Goal: Check status: Check status

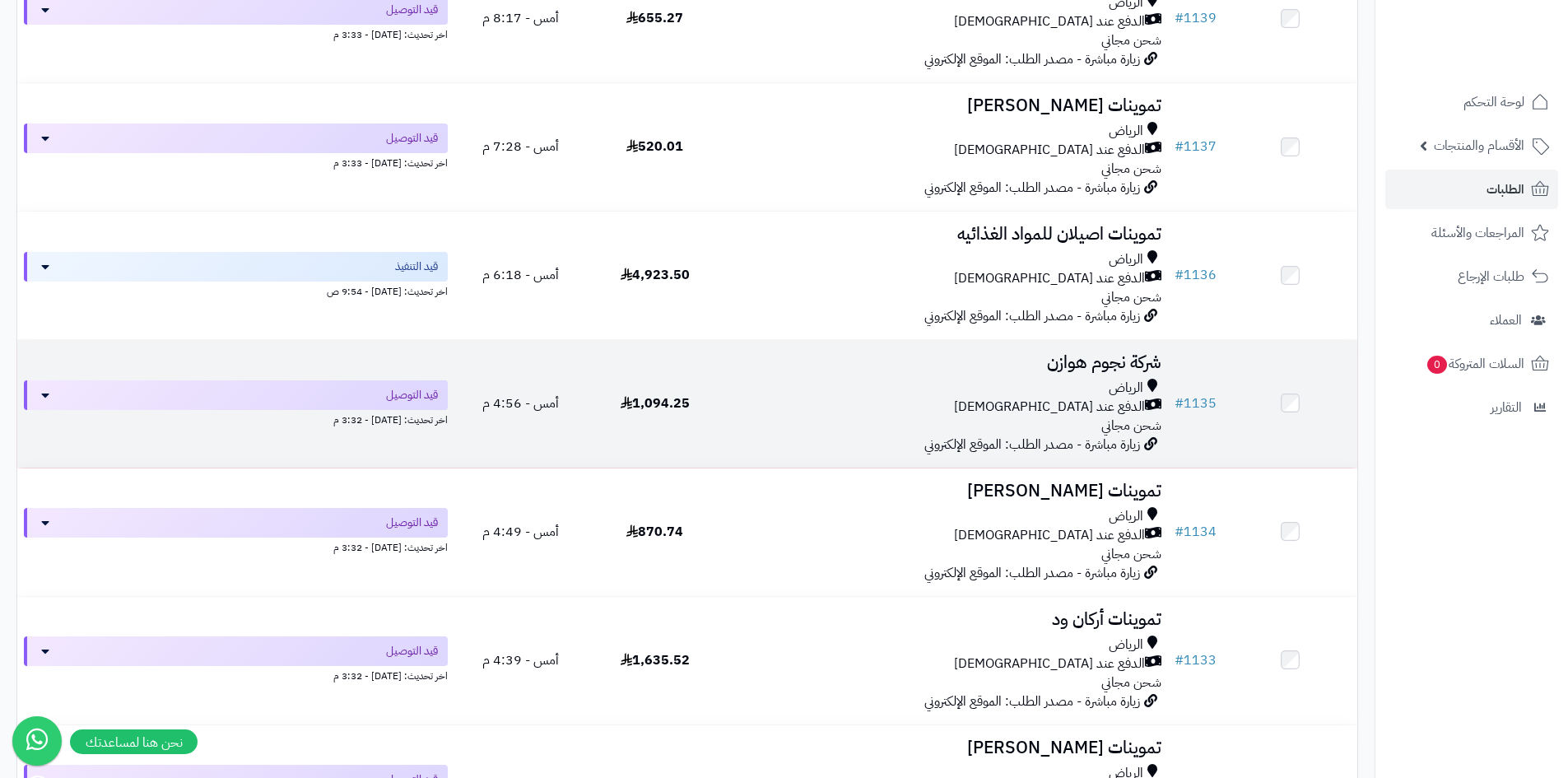
scroll to position [905, 0]
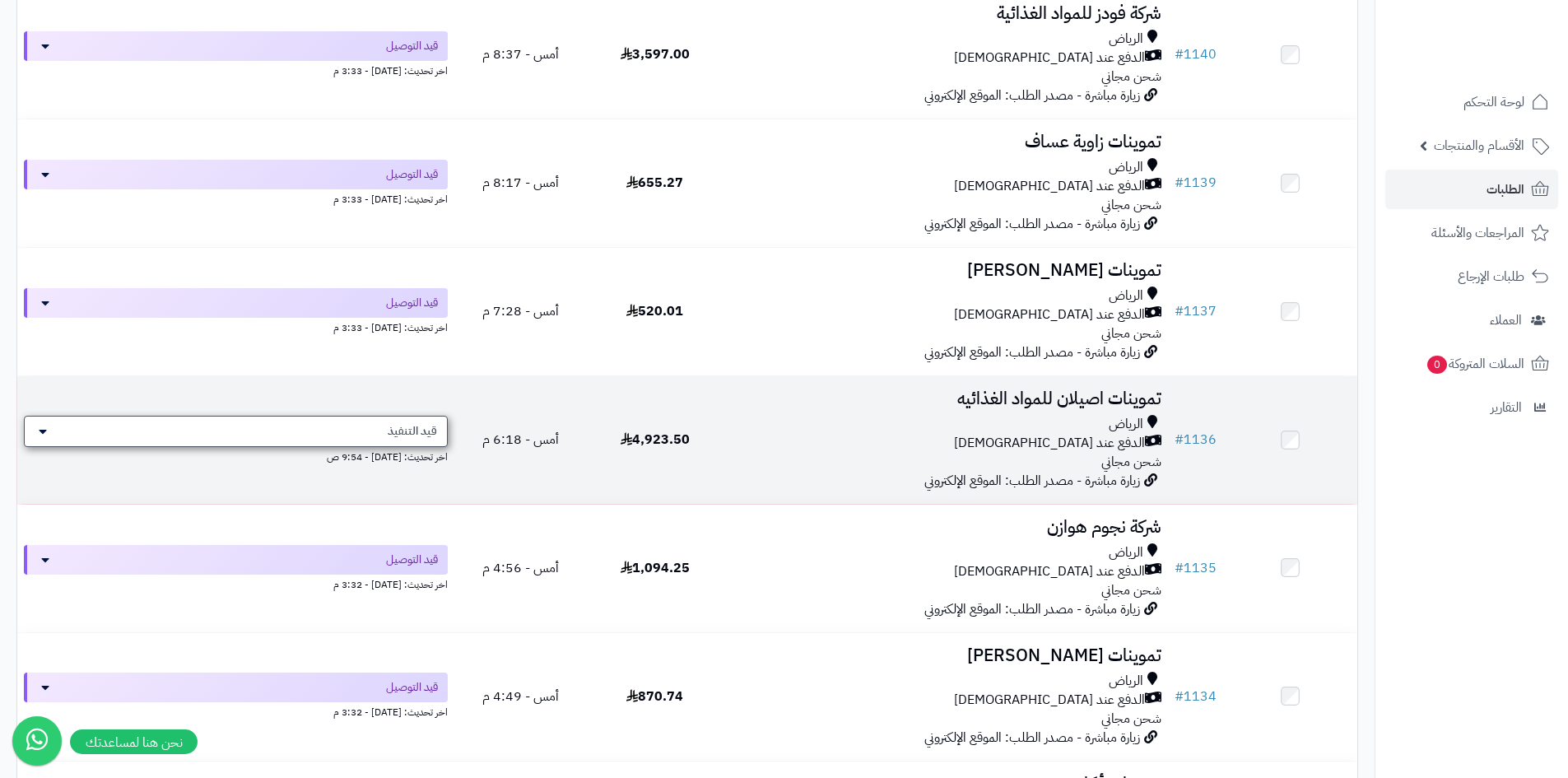
click at [429, 436] on span "قيد التنفيذ" at bounding box center [412, 431] width 49 height 17
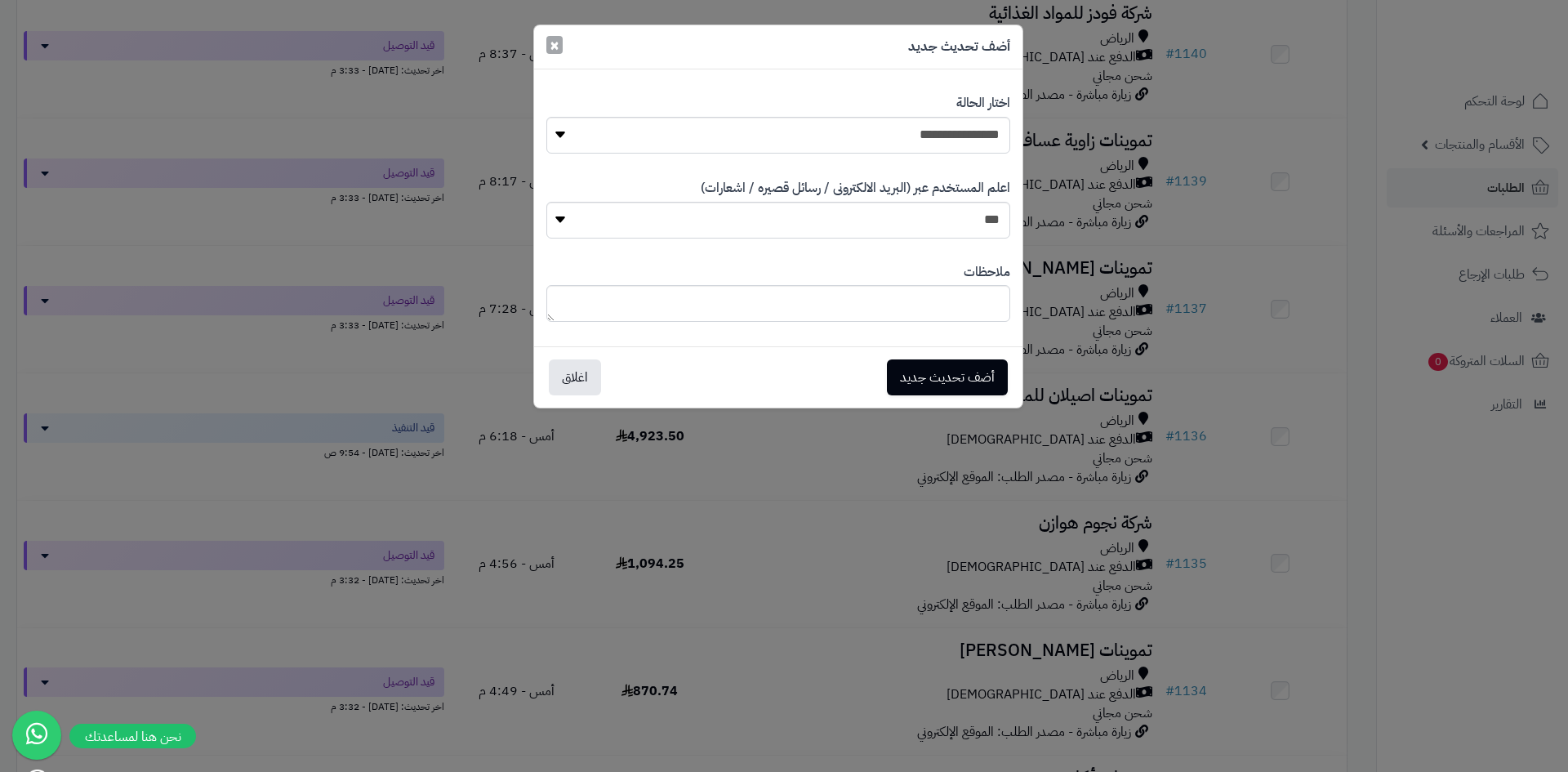
click at [554, 52] on span "×" at bounding box center [555, 45] width 10 height 25
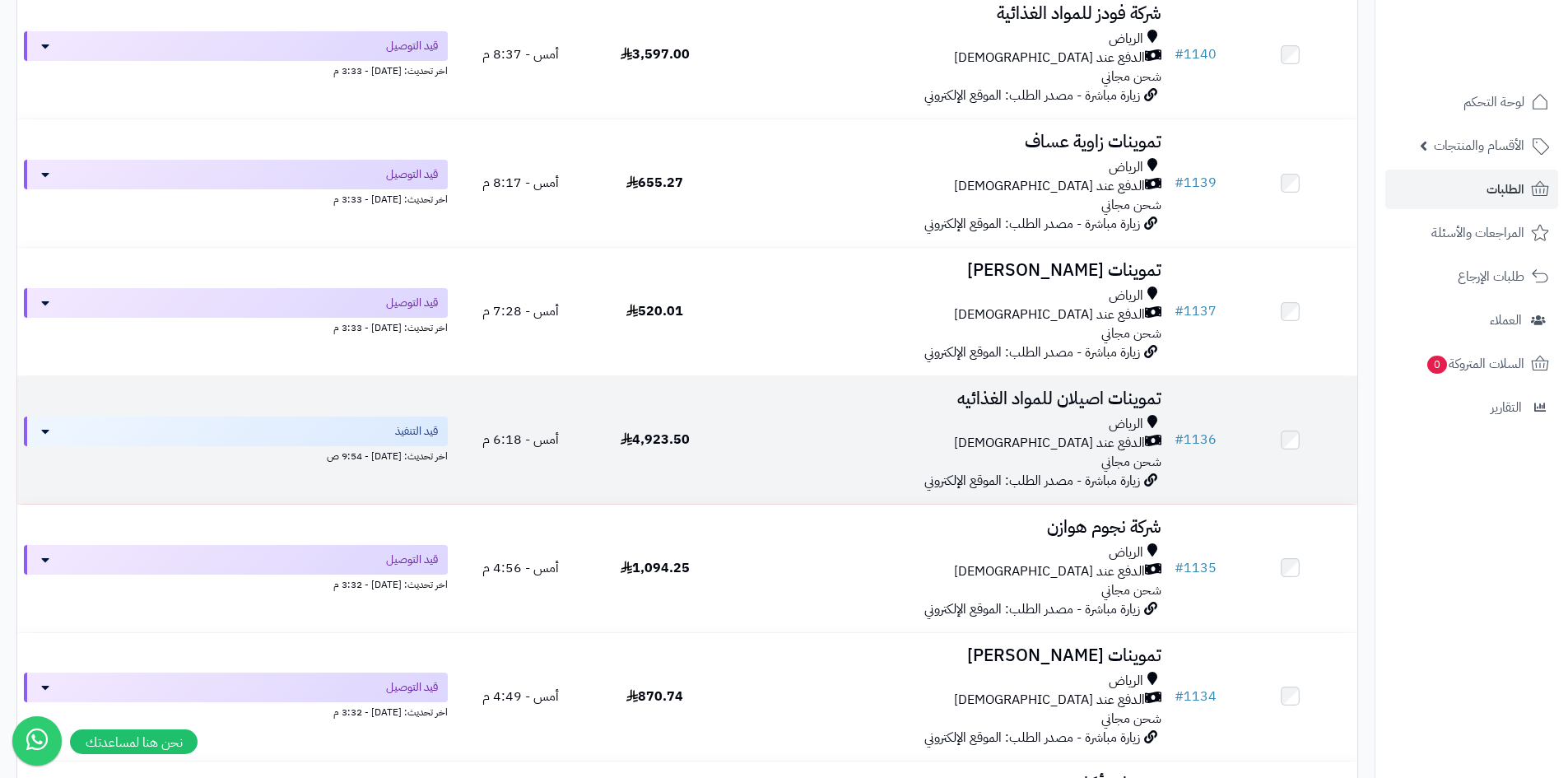
click at [834, 434] on div "الدفع عند [DEMOGRAPHIC_DATA]" at bounding box center [945, 443] width 433 height 19
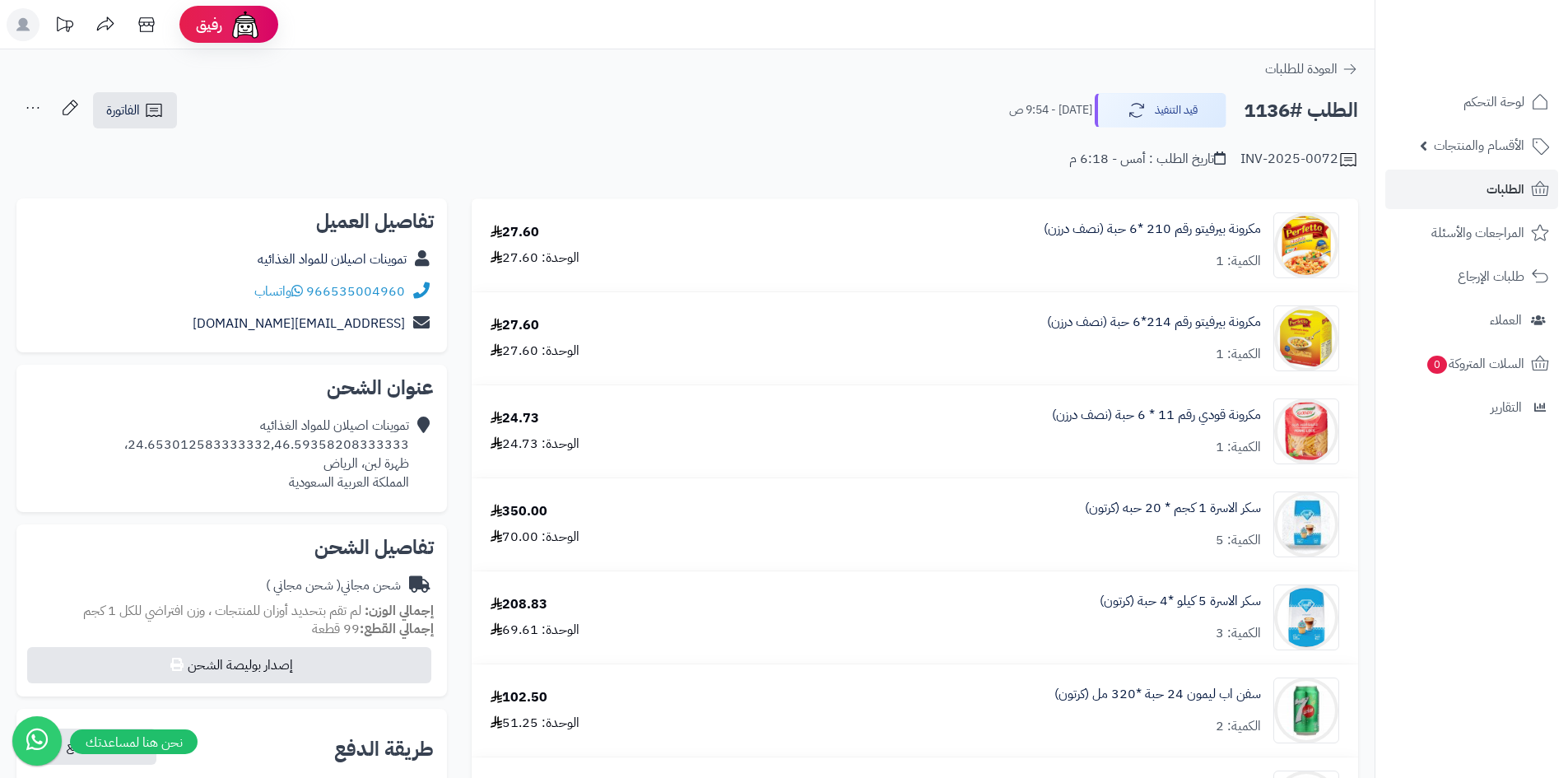
click at [182, 121] on div "الطلب #1136 قيد التنفيذ اليوم - 9:54 ص الفاتورة طباعة الفاتورة إرسال الفاتورة إ…" at bounding box center [687, 111] width 1341 height 38
click at [102, 102] on link "الفاتورة" at bounding box center [135, 110] width 84 height 36
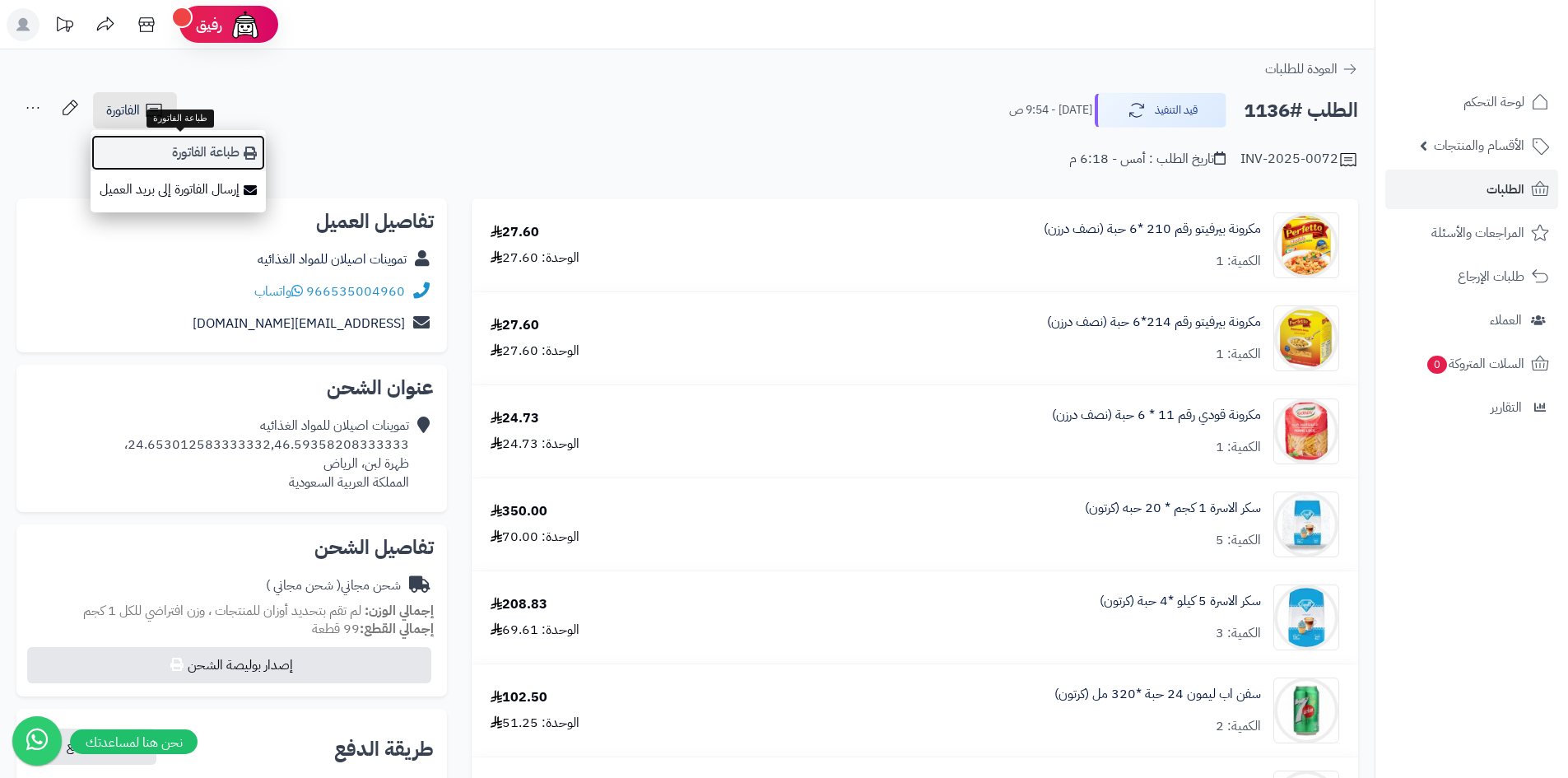
click at [242, 147] on link "طباعة الفاتورة" at bounding box center [178, 152] width 175 height 37
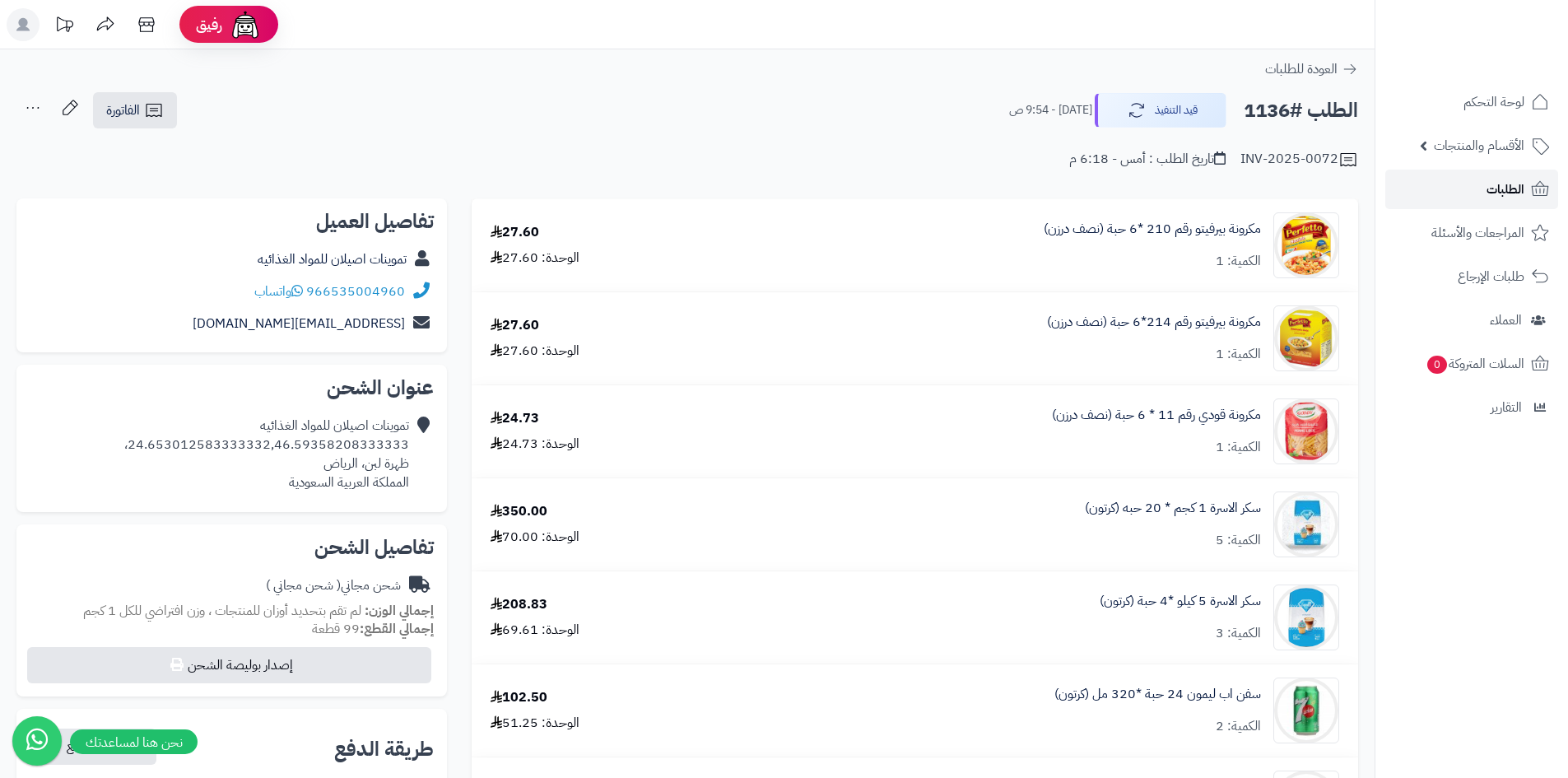
click at [1441, 179] on link "الطلبات" at bounding box center [1471, 189] width 172 height 39
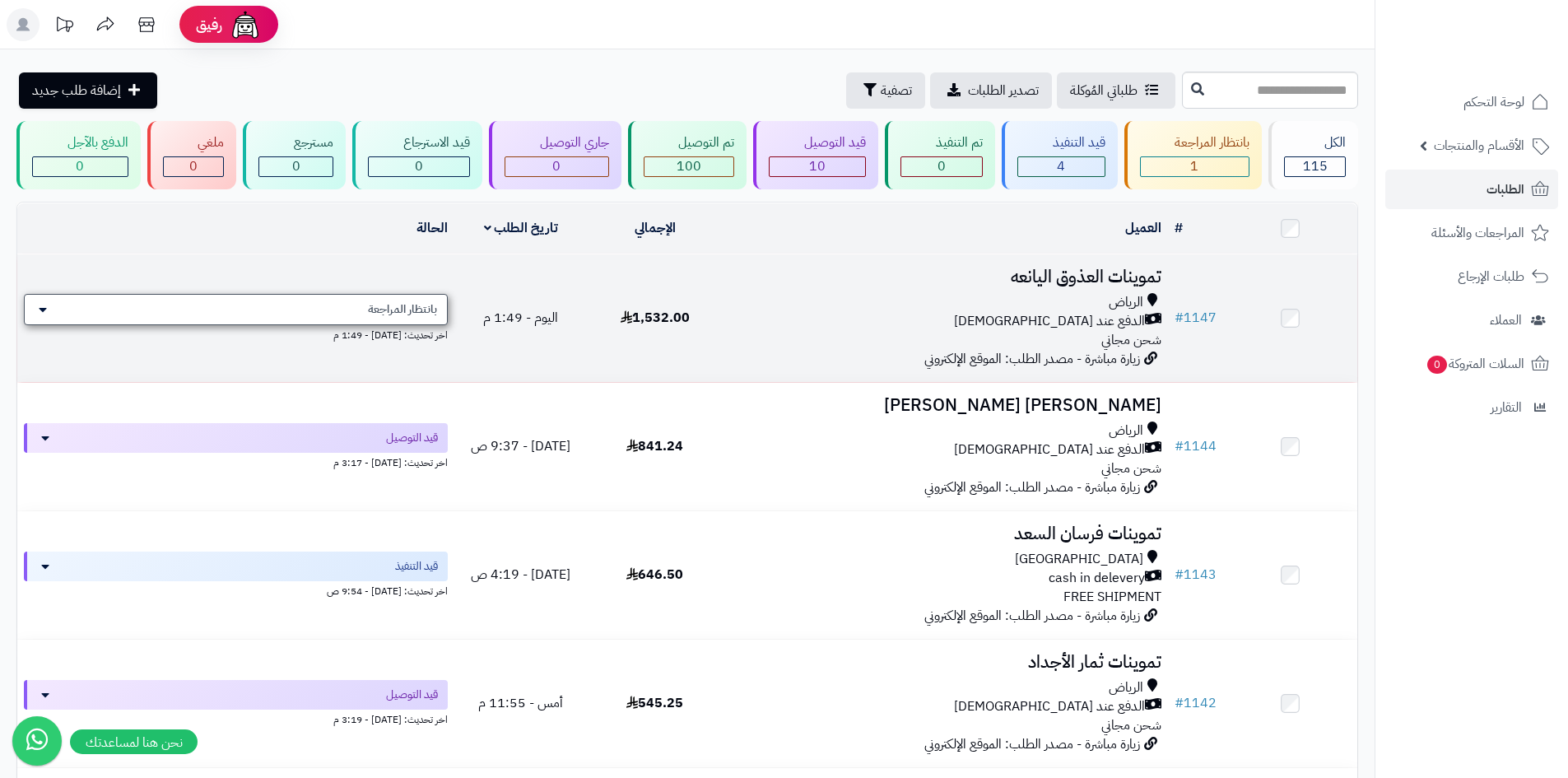
click at [239, 319] on div "بانتظار المراجعة" at bounding box center [236, 310] width 424 height 32
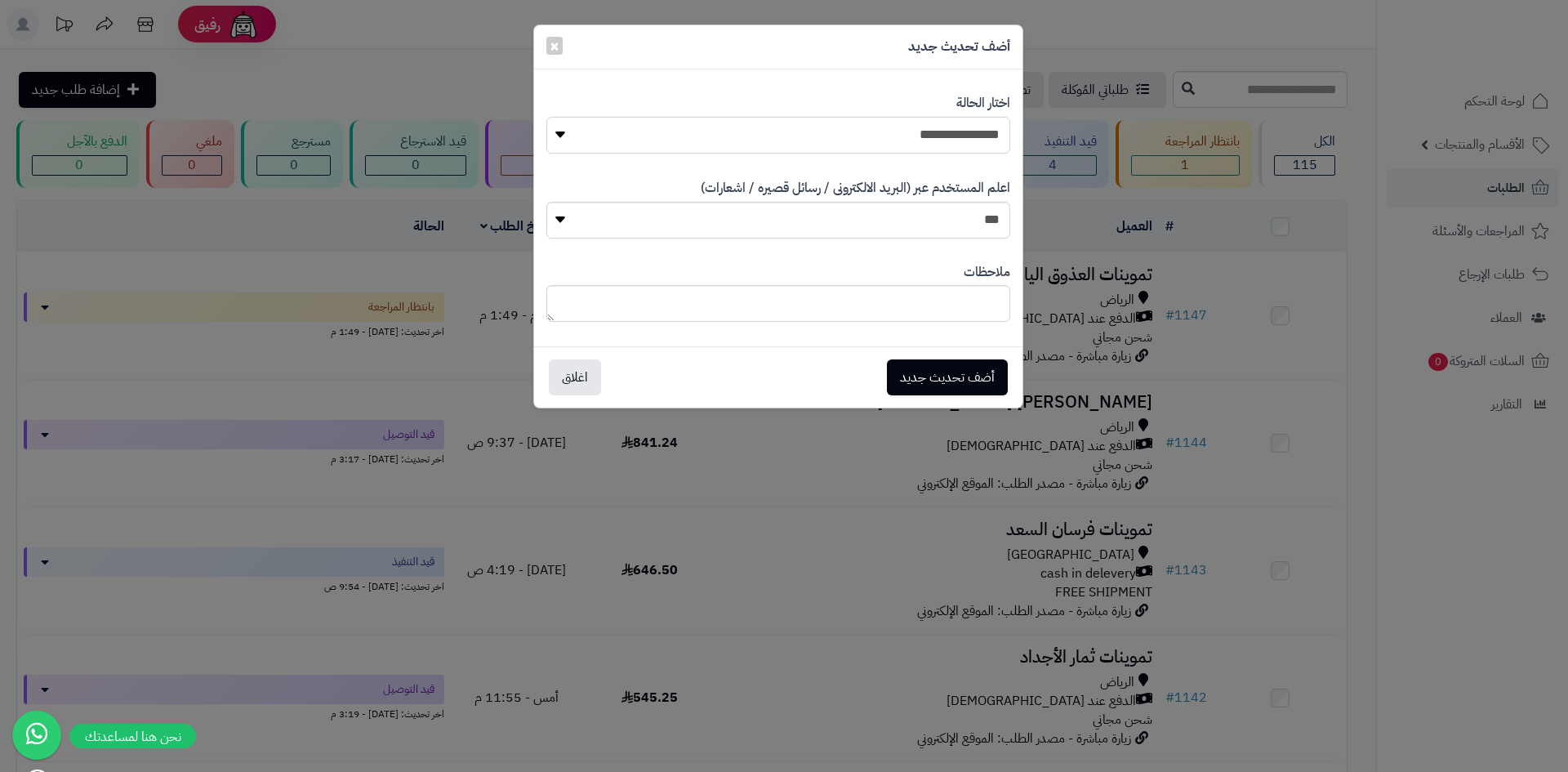
click at [903, 121] on select "**********" at bounding box center [778, 135] width 464 height 36
select select "*"
click at [546, 117] on select "**********" at bounding box center [778, 135] width 464 height 36
click at [966, 378] on button "أضف تحديث جديد" at bounding box center [947, 376] width 121 height 36
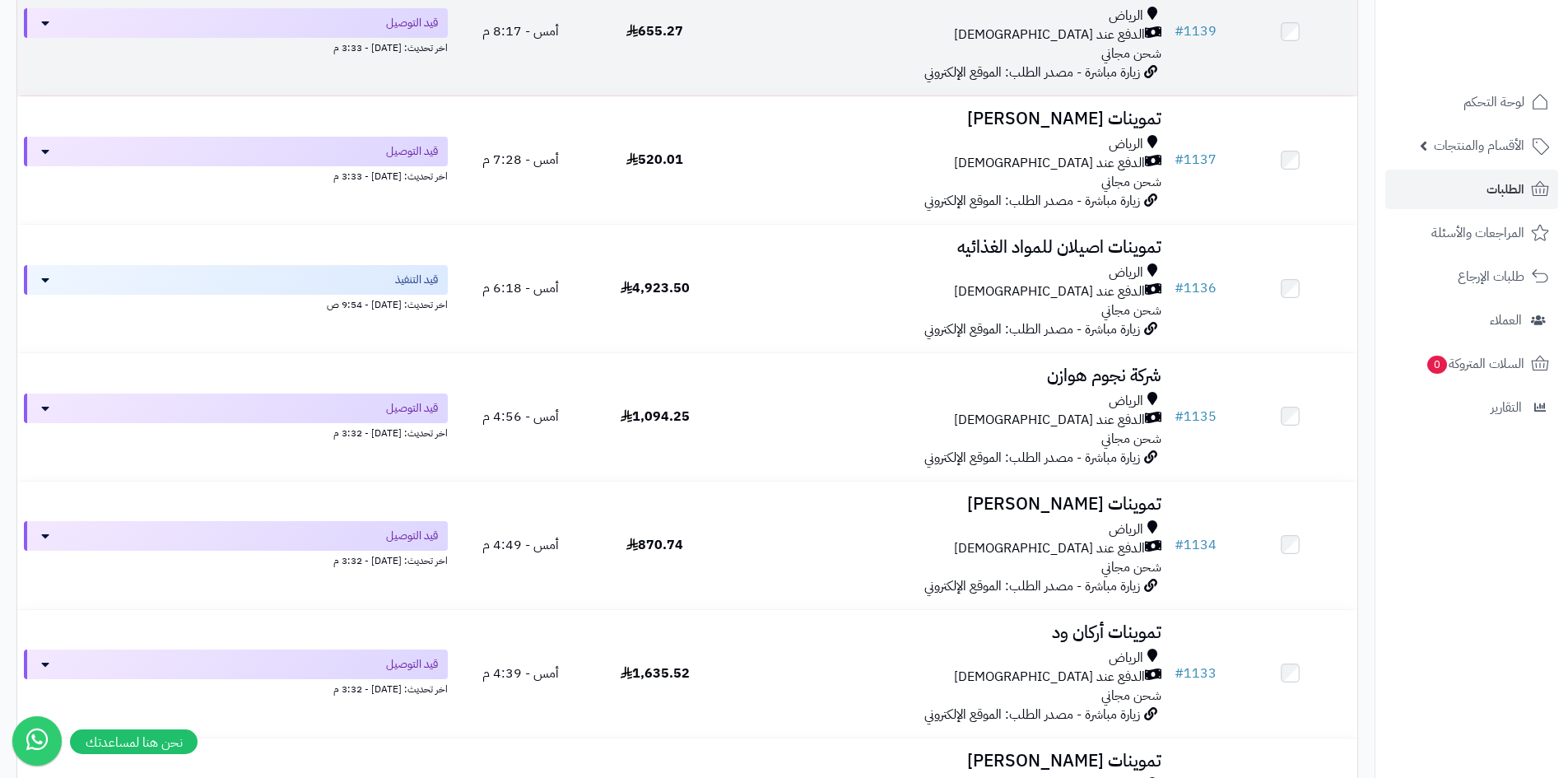
scroll to position [1070, 0]
